Goal: Obtain resource: Download file/media

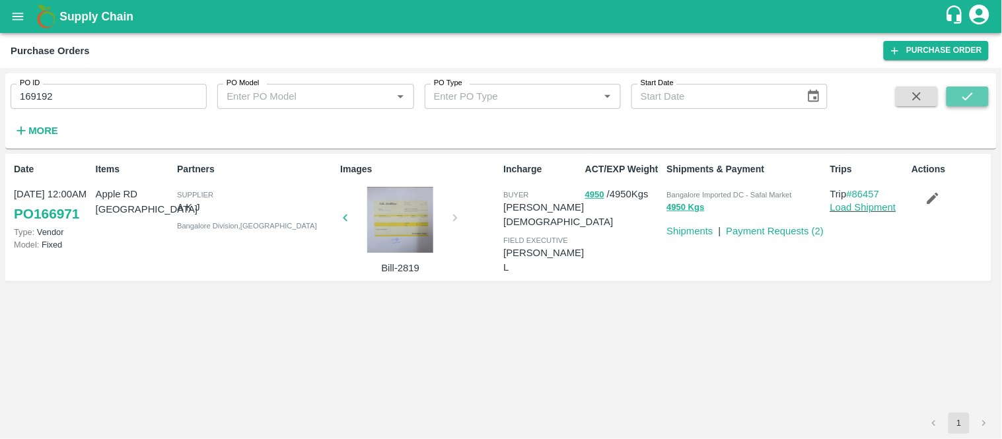
click at [968, 92] on icon "submit" at bounding box center [967, 96] width 15 height 15
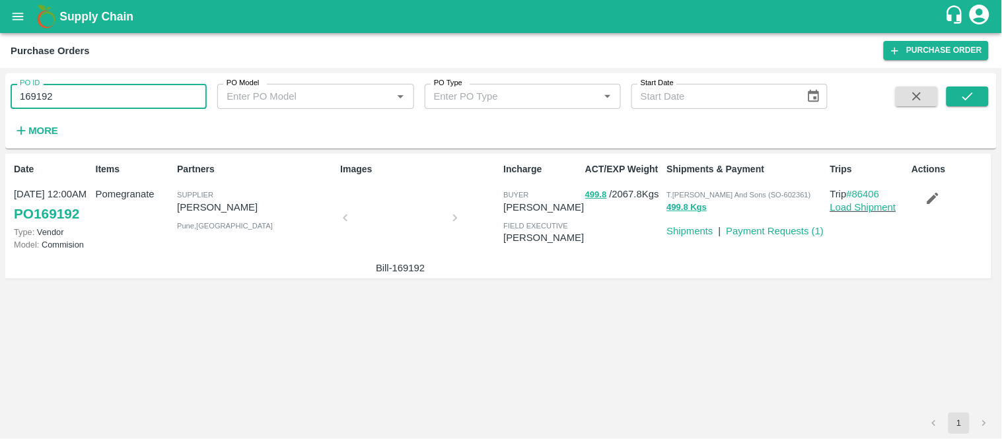
click at [81, 95] on input "169192" at bounding box center [109, 96] width 196 height 25
paste input "text"
click at [954, 96] on button "submit" at bounding box center [968, 97] width 42 height 20
click at [96, 101] on input "168976" at bounding box center [109, 96] width 196 height 25
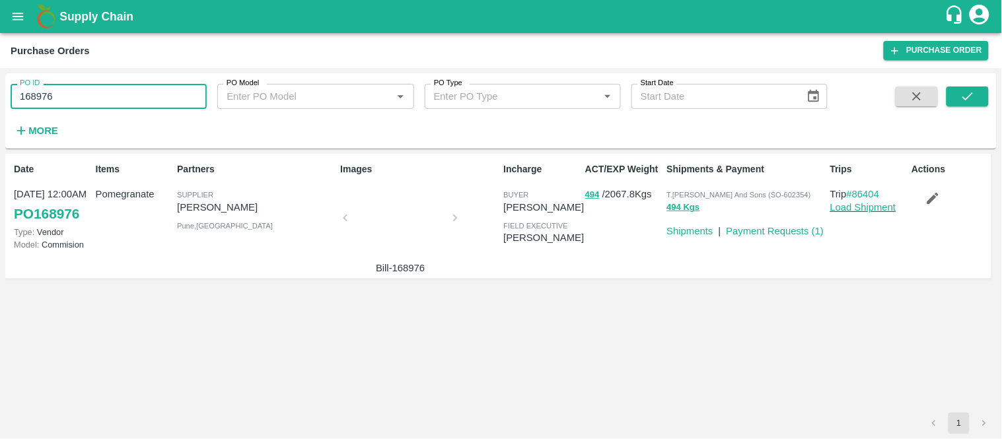
click at [96, 101] on input "168976" at bounding box center [109, 96] width 196 height 25
paste input "text"
click at [975, 102] on icon "submit" at bounding box center [967, 96] width 15 height 15
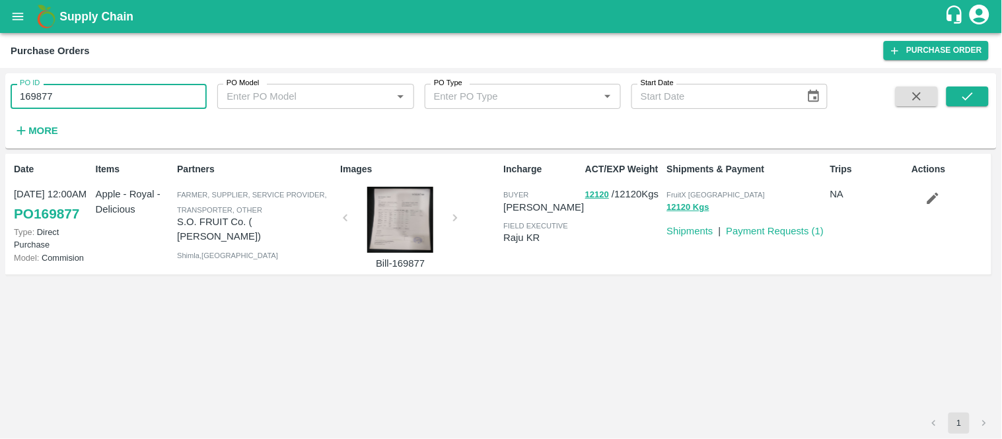
click at [153, 85] on input "169877" at bounding box center [109, 96] width 196 height 25
paste input "text"
click at [978, 94] on button "submit" at bounding box center [968, 97] width 42 height 20
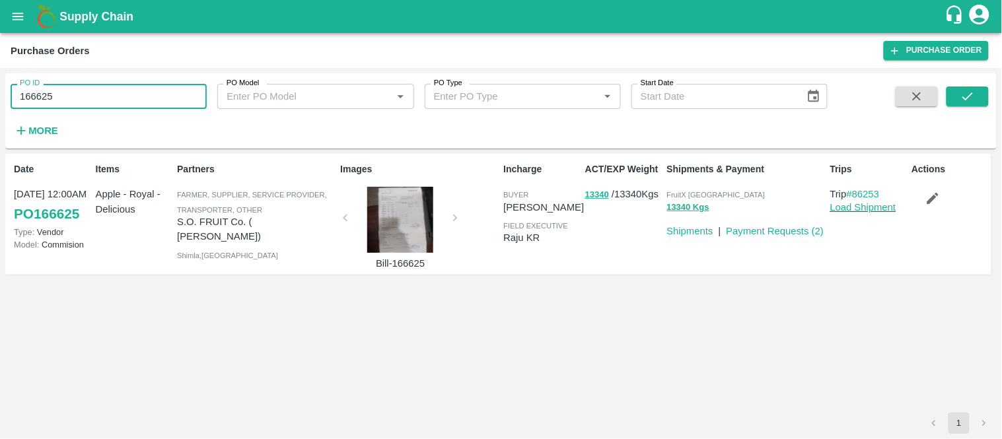
click at [108, 101] on input "166625" at bounding box center [109, 96] width 196 height 25
paste input "text"
click at [979, 88] on button "submit" at bounding box center [968, 97] width 42 height 20
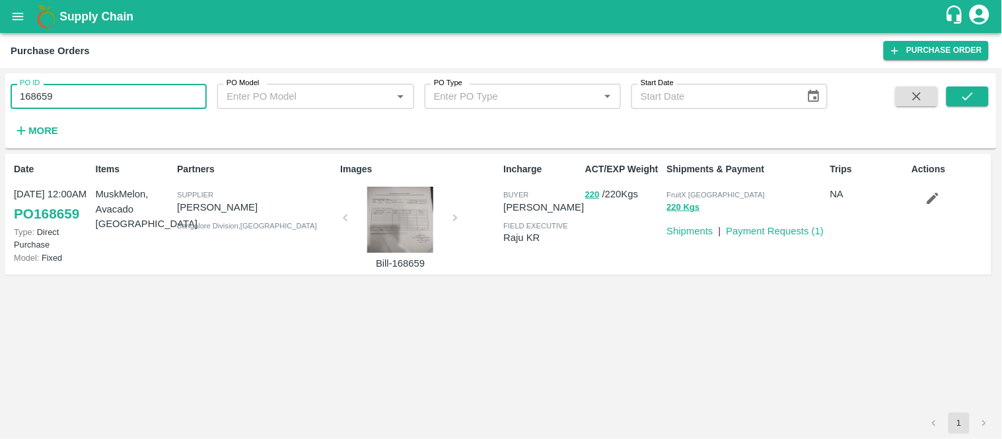
click at [101, 92] on input "168659" at bounding box center [109, 96] width 196 height 25
paste input "text"
type input "168660"
click at [968, 92] on icon "submit" at bounding box center [967, 96] width 15 height 15
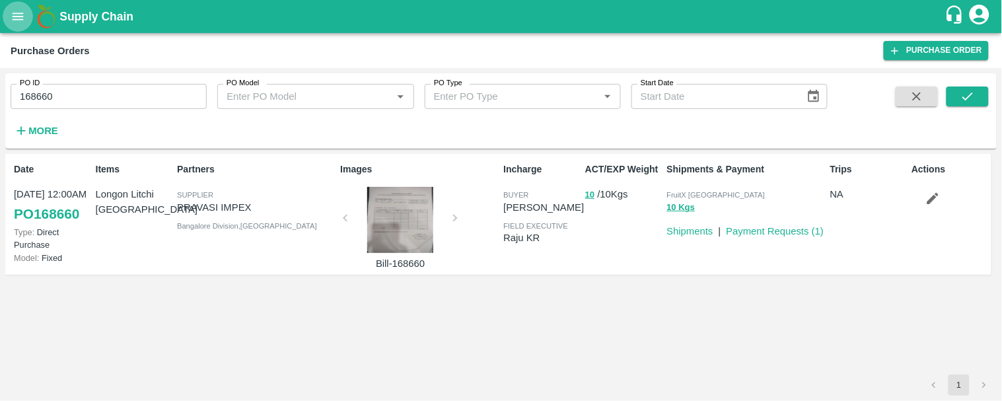
click at [11, 26] on button "open drawer" at bounding box center [18, 16] width 30 height 30
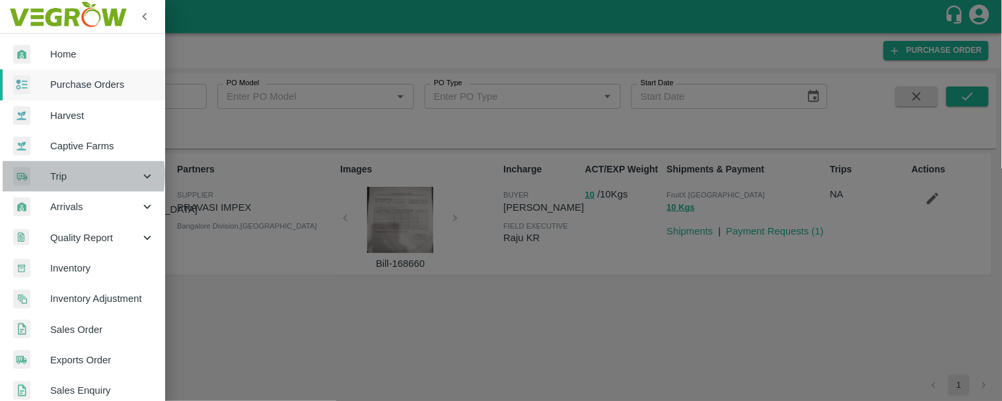
click at [71, 175] on span "Trip" at bounding box center [95, 176] width 90 height 15
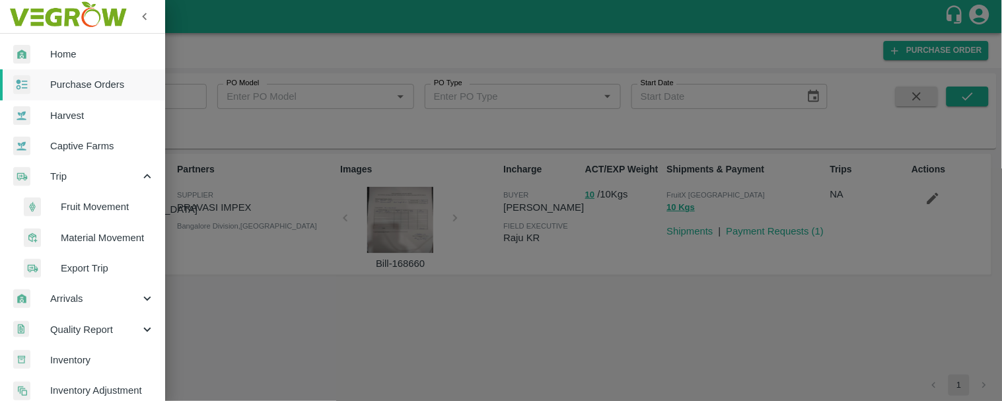
click at [93, 232] on span "Material Movement" at bounding box center [108, 238] width 94 height 15
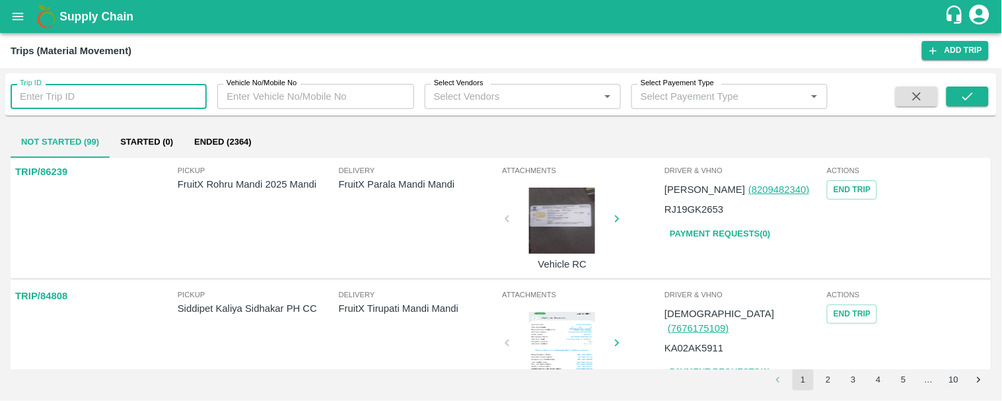
click at [96, 97] on input "Trip ID" at bounding box center [109, 96] width 196 height 25
paste input "84542"
type input "84542"
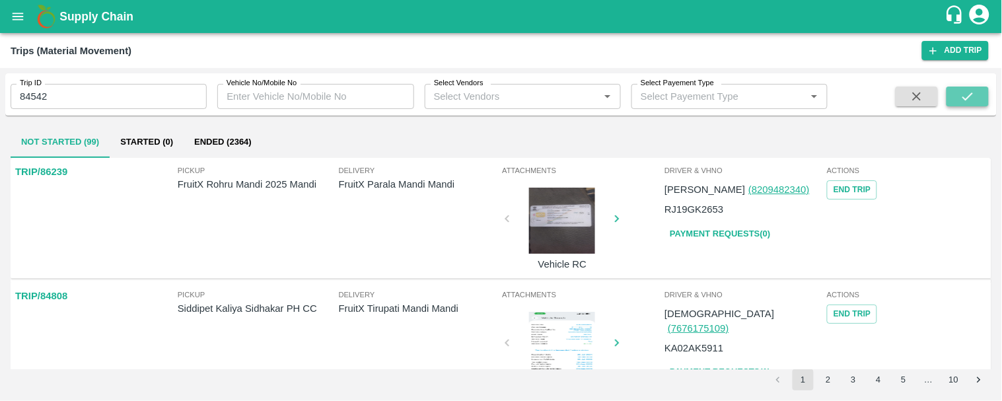
click at [966, 101] on icon "submit" at bounding box center [967, 96] width 15 height 15
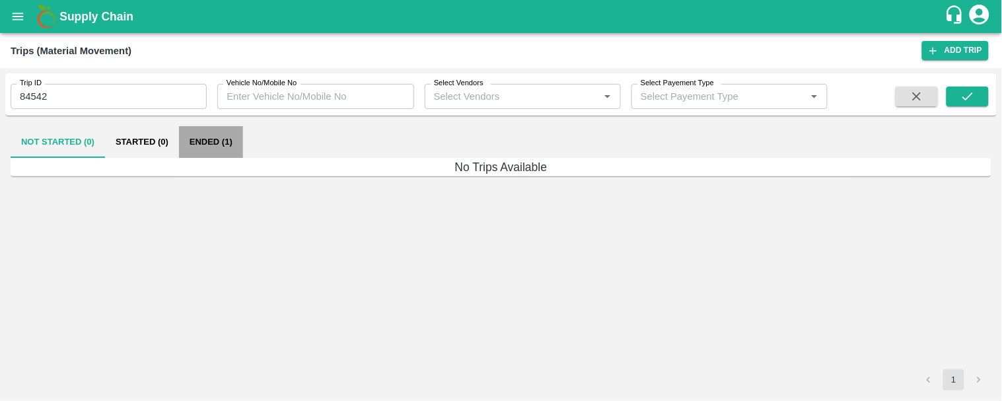
click at [205, 137] on button "Ended (1)" at bounding box center [211, 142] width 64 height 32
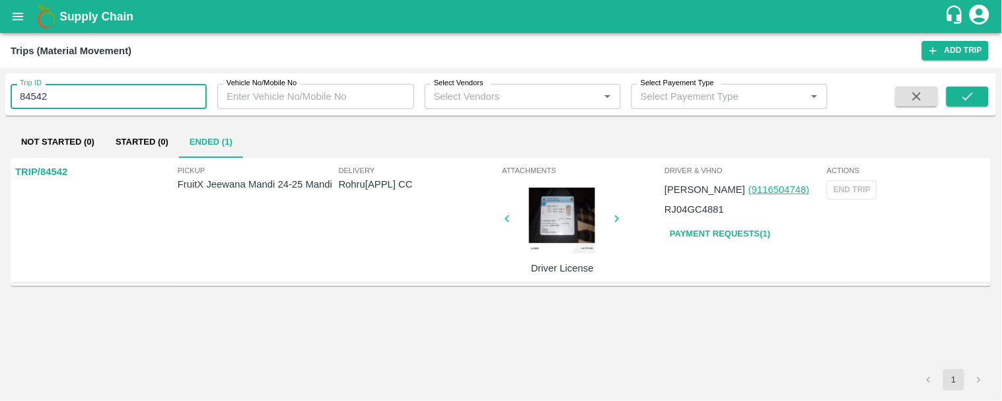
click at [110, 100] on input "84542" at bounding box center [109, 96] width 196 height 25
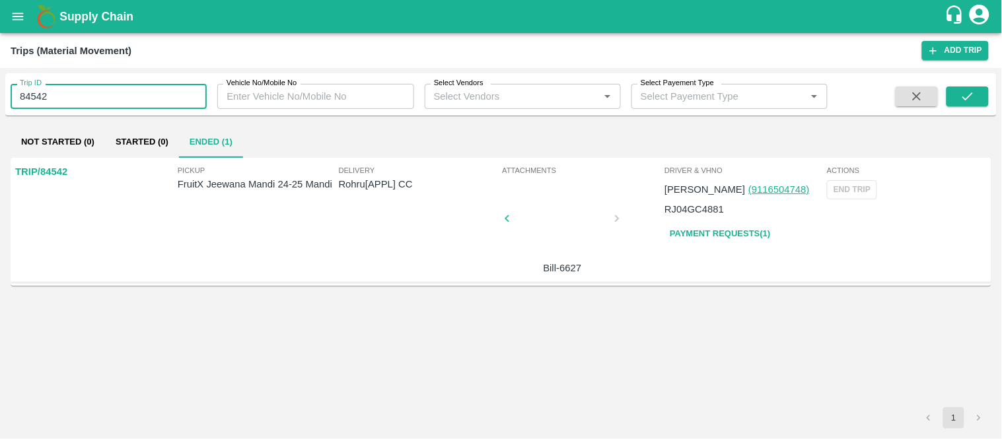
click at [22, 16] on icon "open drawer" at bounding box center [18, 16] width 11 height 7
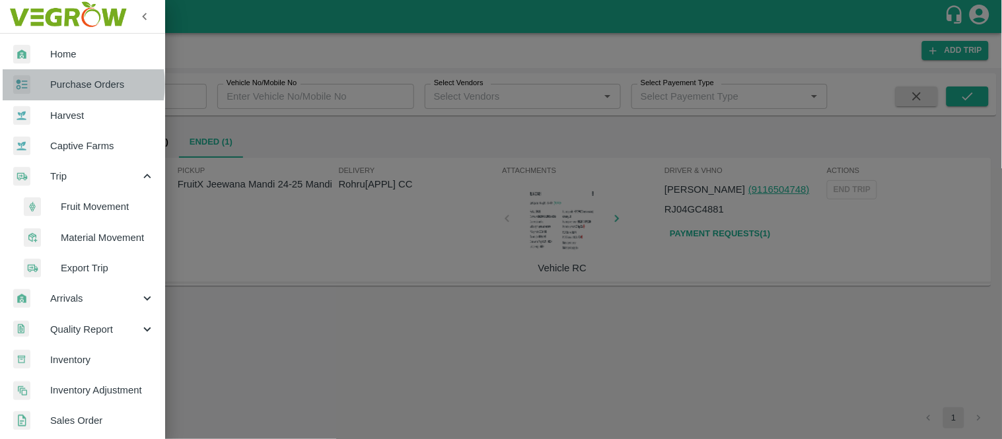
click at [69, 85] on span "Purchase Orders" at bounding box center [102, 84] width 104 height 15
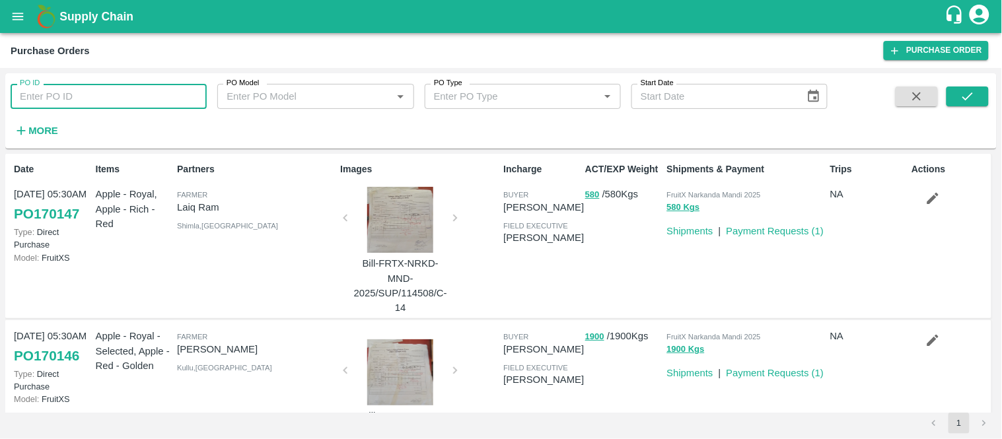
click at [56, 104] on input "PO ID" at bounding box center [109, 96] width 196 height 25
paste input "168744"
click at [962, 89] on icon "submit" at bounding box center [967, 96] width 15 height 15
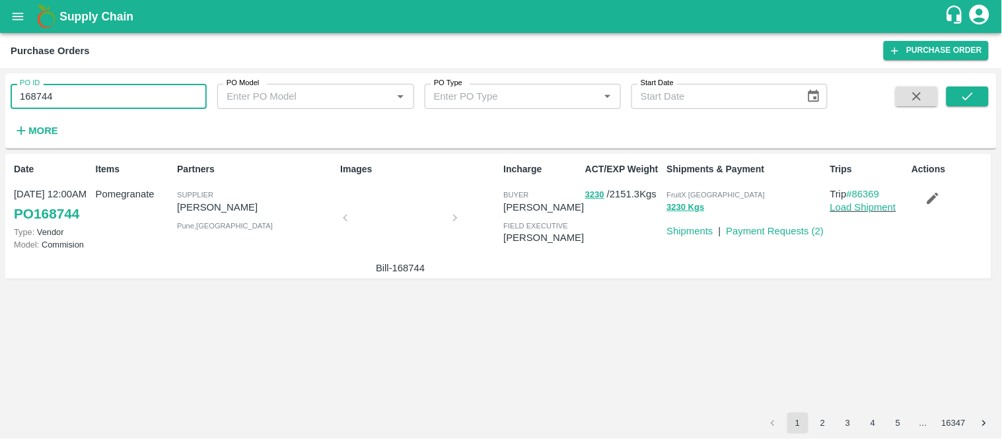
click at [100, 99] on input "168744" at bounding box center [109, 96] width 196 height 25
paste input "text"
type input "169303"
click at [966, 96] on icon "submit" at bounding box center [967, 96] width 15 height 15
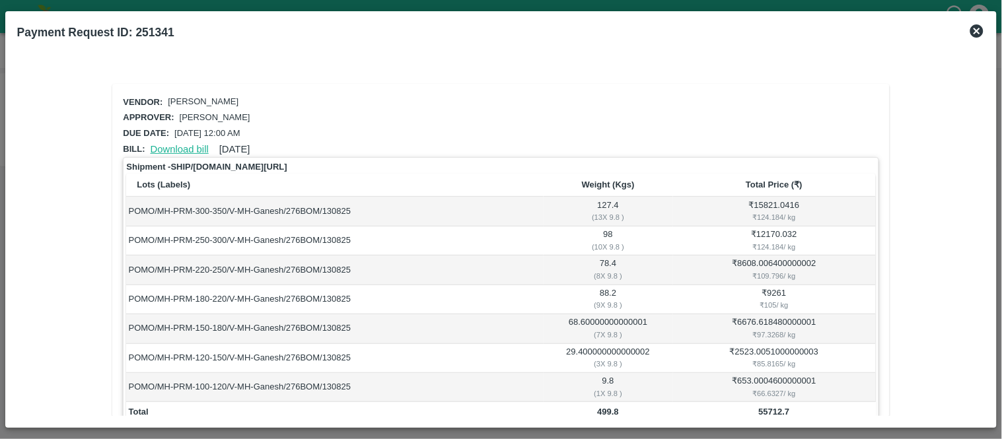
click at [170, 144] on link "Download bill" at bounding box center [180, 149] width 58 height 11
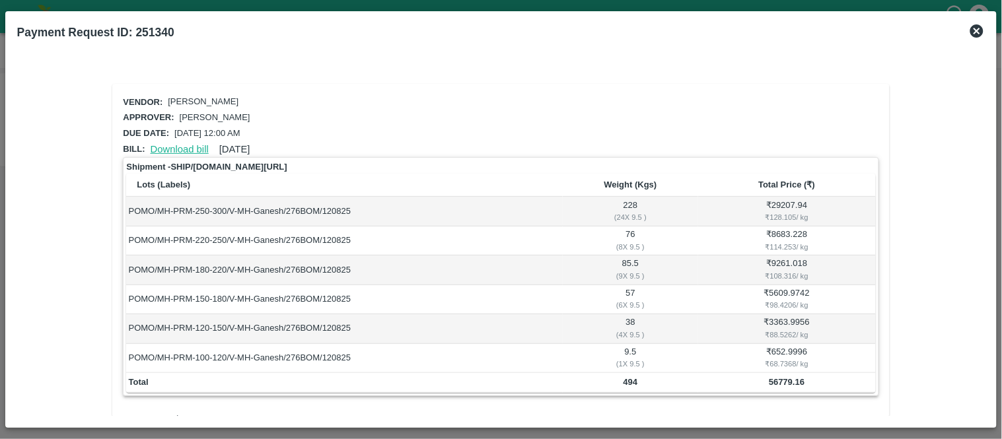
click at [174, 147] on link "Download bill" at bounding box center [180, 149] width 58 height 11
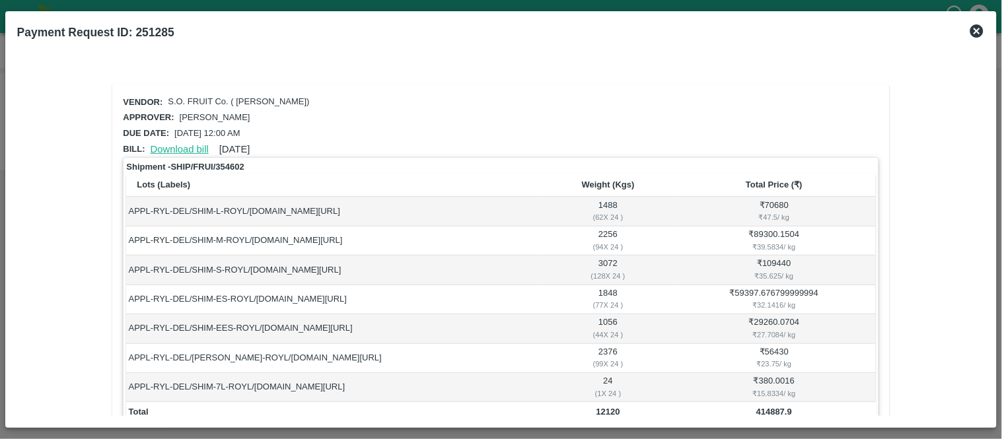
click at [186, 144] on link "Download bill" at bounding box center [180, 149] width 58 height 11
click at [170, 144] on link "Download bill" at bounding box center [180, 149] width 58 height 11
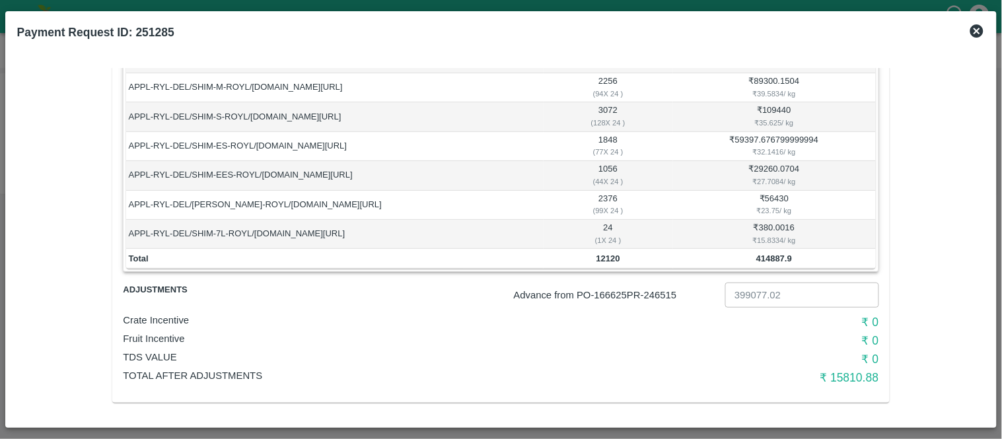
click at [669, 293] on p "Advance from PO- 166625 PR- 246515" at bounding box center [617, 295] width 206 height 15
copy p "246515"
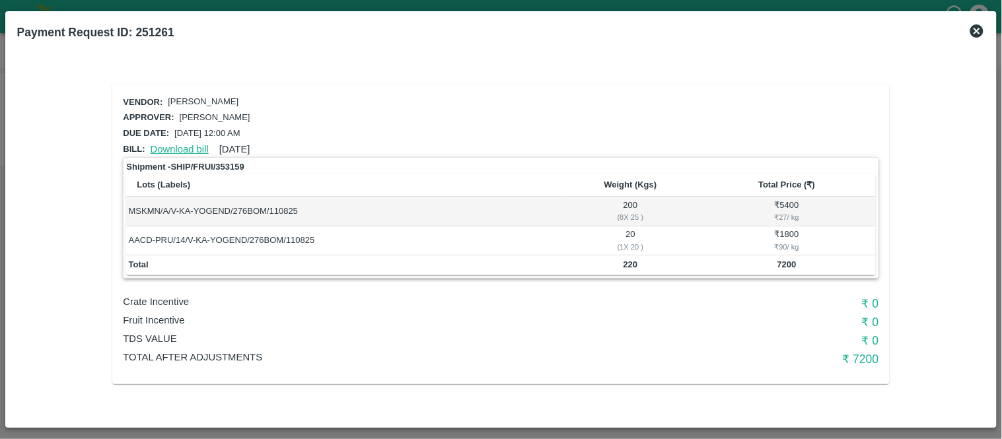
click at [176, 149] on link "Download bill" at bounding box center [180, 149] width 58 height 11
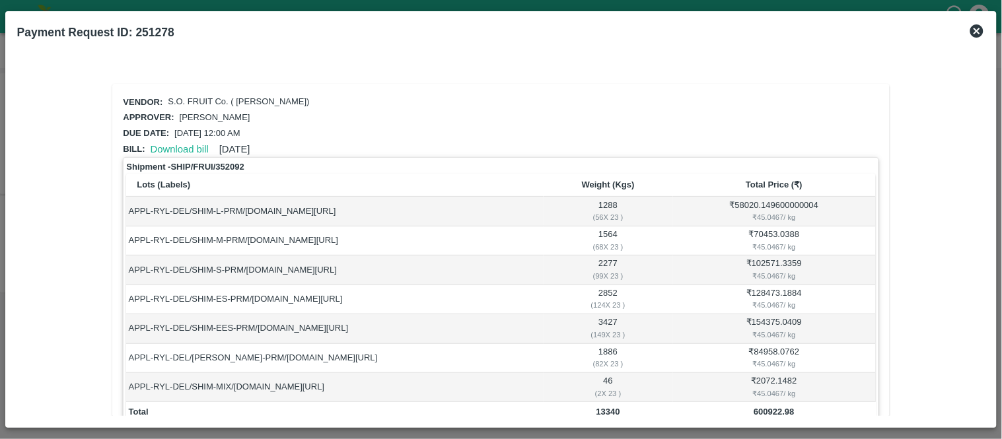
scroll to position [153, 0]
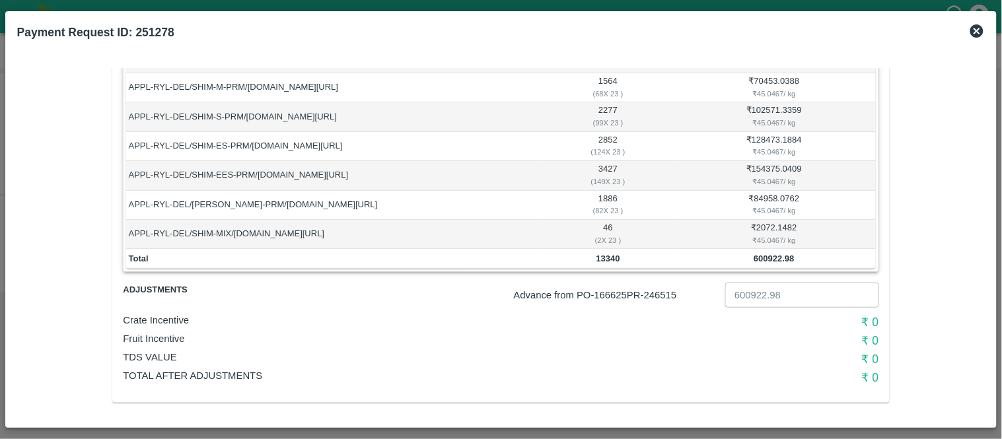
click at [666, 292] on p "Advance from PO- 166625 PR- 246515" at bounding box center [617, 295] width 206 height 15
copy p "246515"
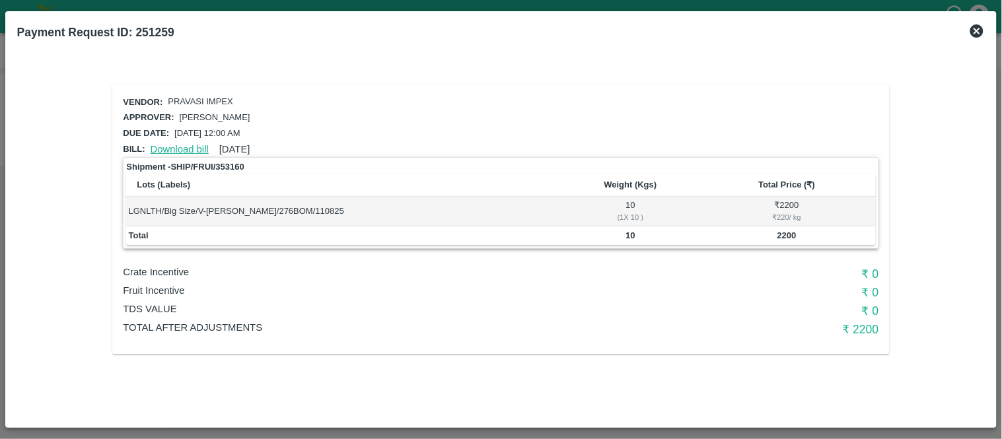
click at [167, 149] on link "Download bill" at bounding box center [180, 149] width 58 height 11
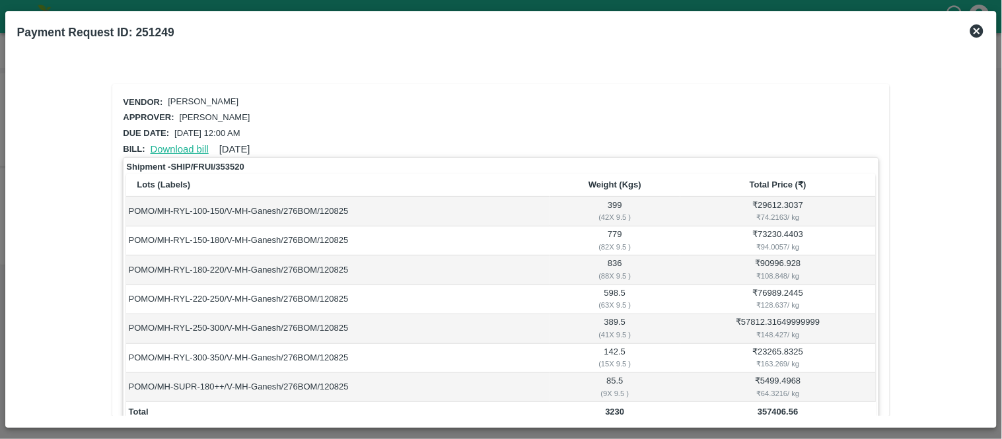
click at [186, 151] on link "Download bill" at bounding box center [180, 149] width 58 height 11
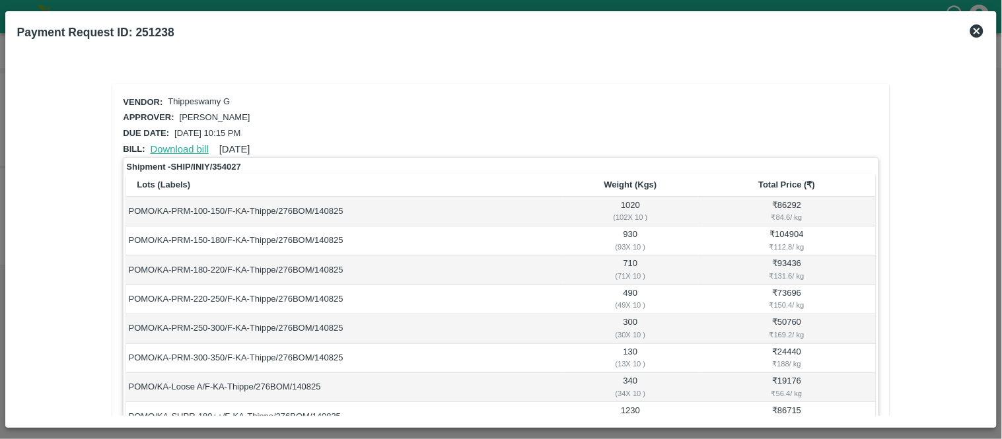
click at [172, 144] on link "Download bill" at bounding box center [180, 149] width 58 height 11
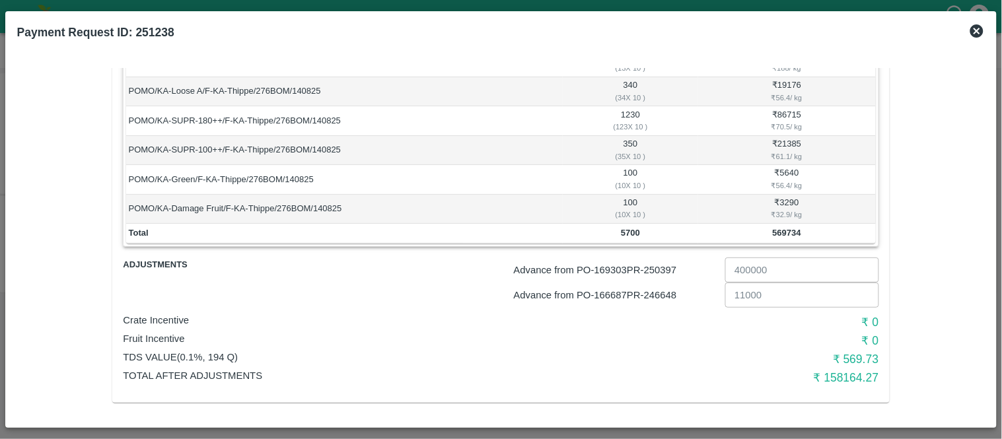
click at [664, 294] on p "Advance from PO- 166687 PR- 246648" at bounding box center [617, 295] width 206 height 15
copy p "246648"
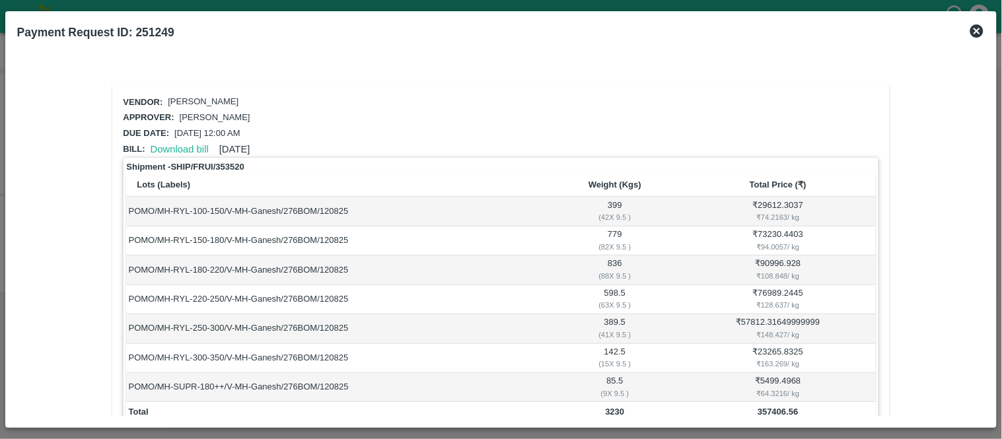
scroll to position [153, 0]
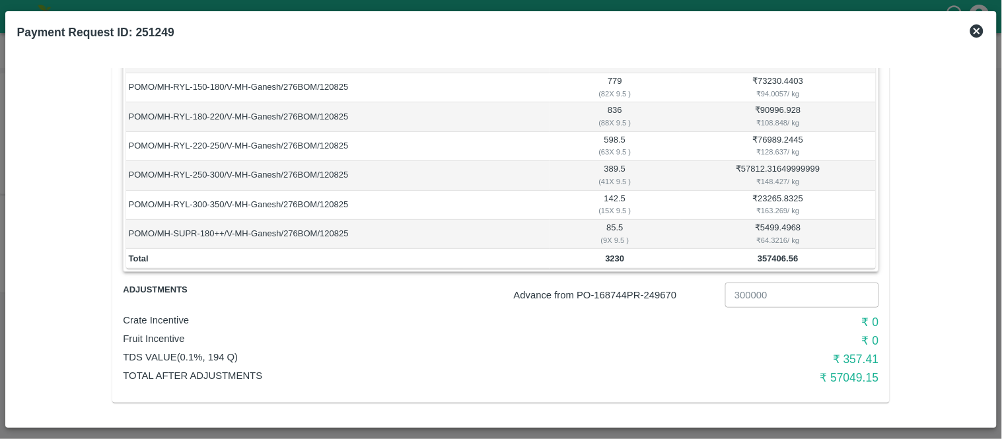
click at [667, 293] on p "Advance from PO- 168744 PR- 249670" at bounding box center [617, 295] width 206 height 15
copy p "249670"
